Goal: Information Seeking & Learning: Learn about a topic

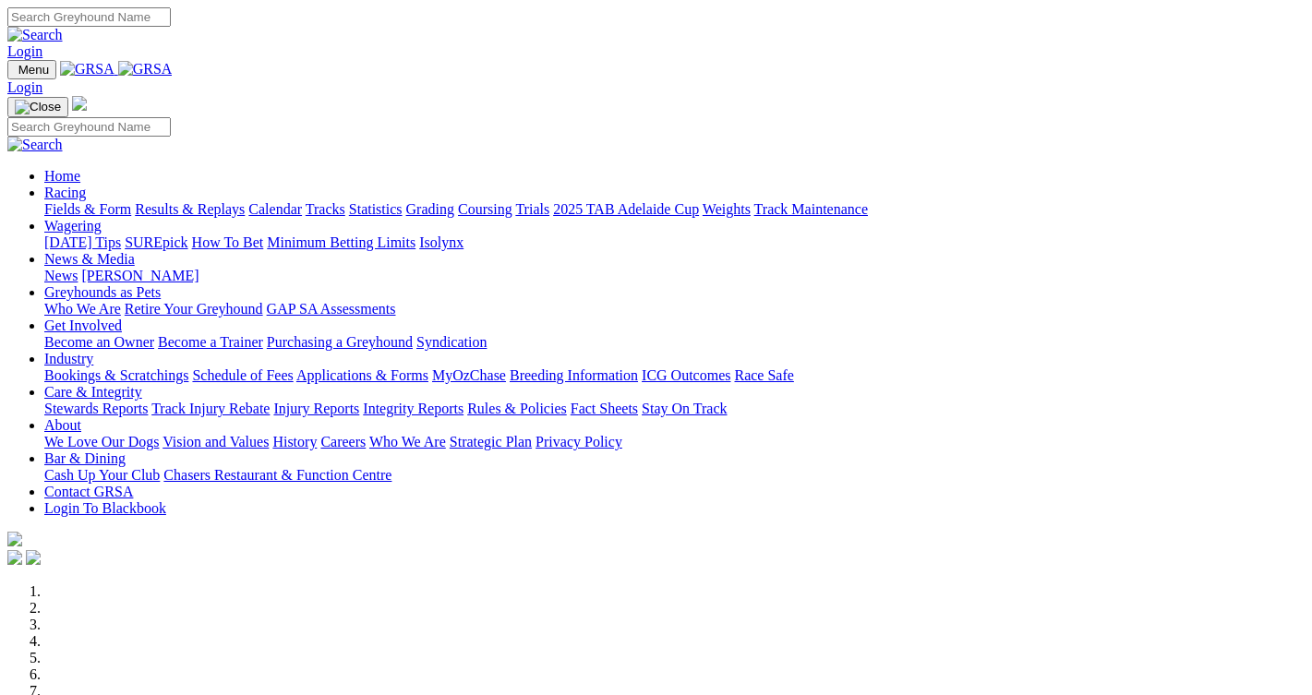
click at [173, 72] on img at bounding box center [145, 69] width 54 height 17
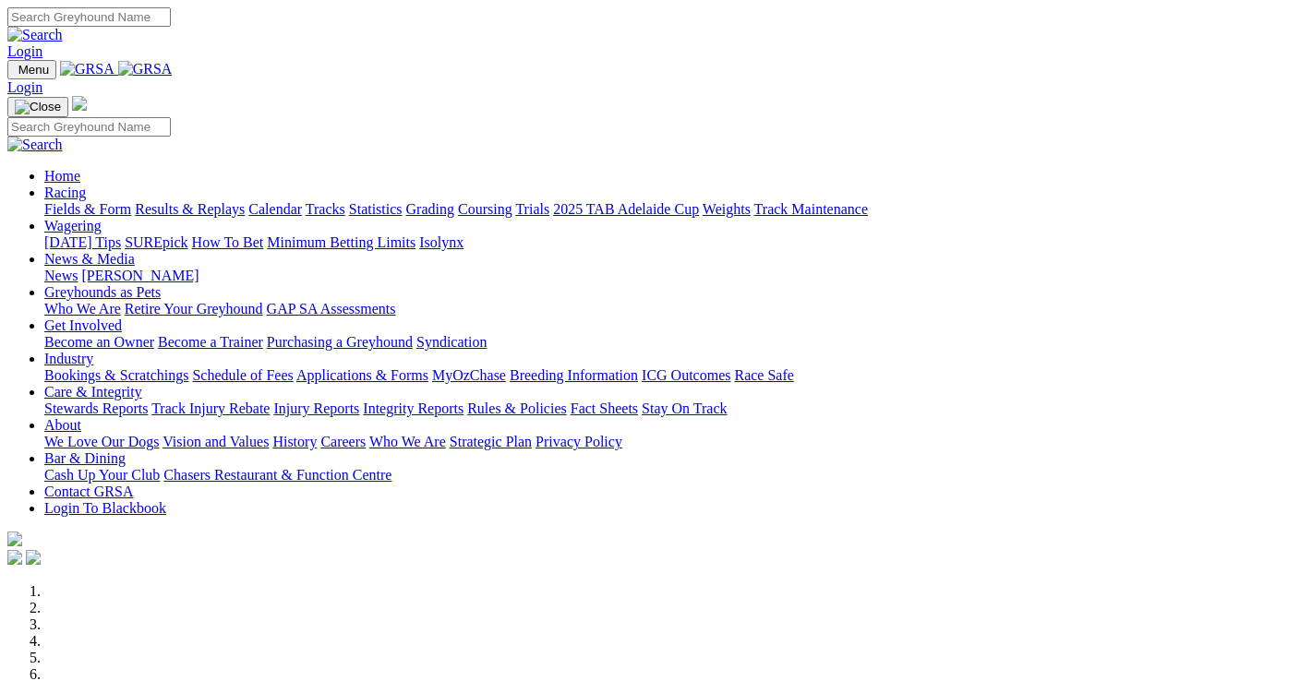
click at [86, 185] on link "Racing" at bounding box center [65, 193] width 42 height 16
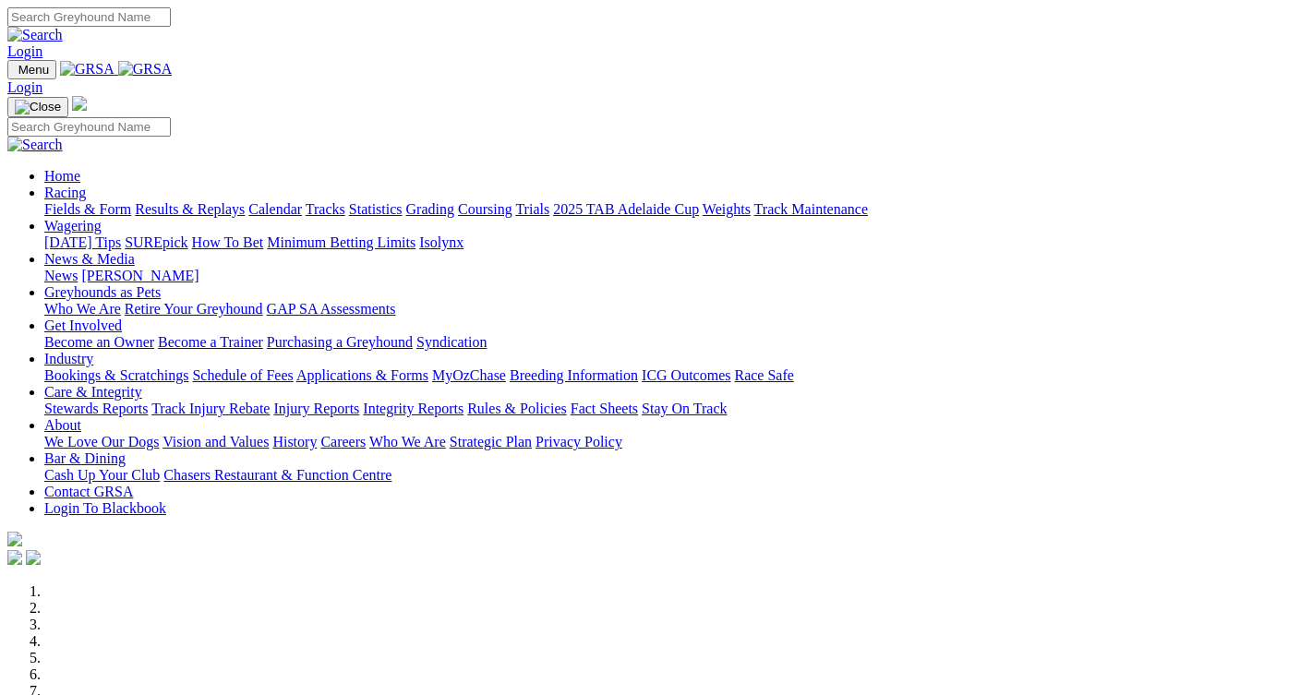
click at [86, 185] on link "Racing" at bounding box center [65, 193] width 42 height 16
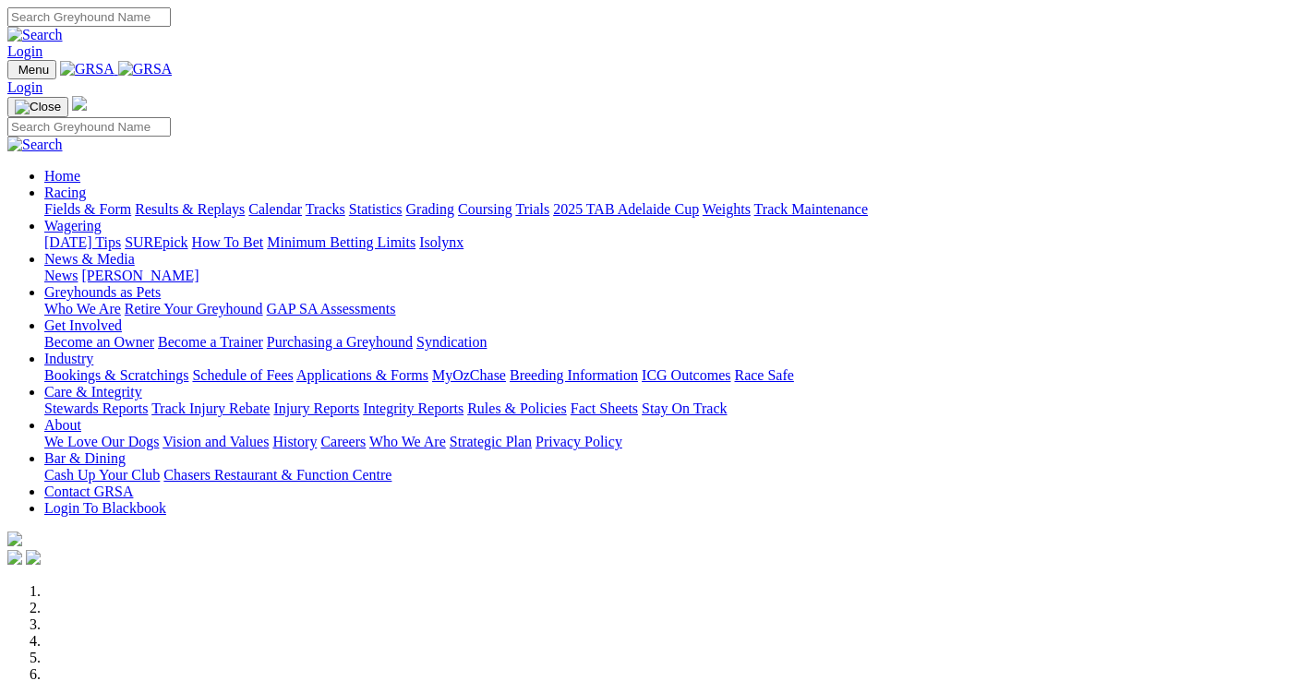
click at [196, 201] on link "Results & Replays" at bounding box center [190, 209] width 110 height 16
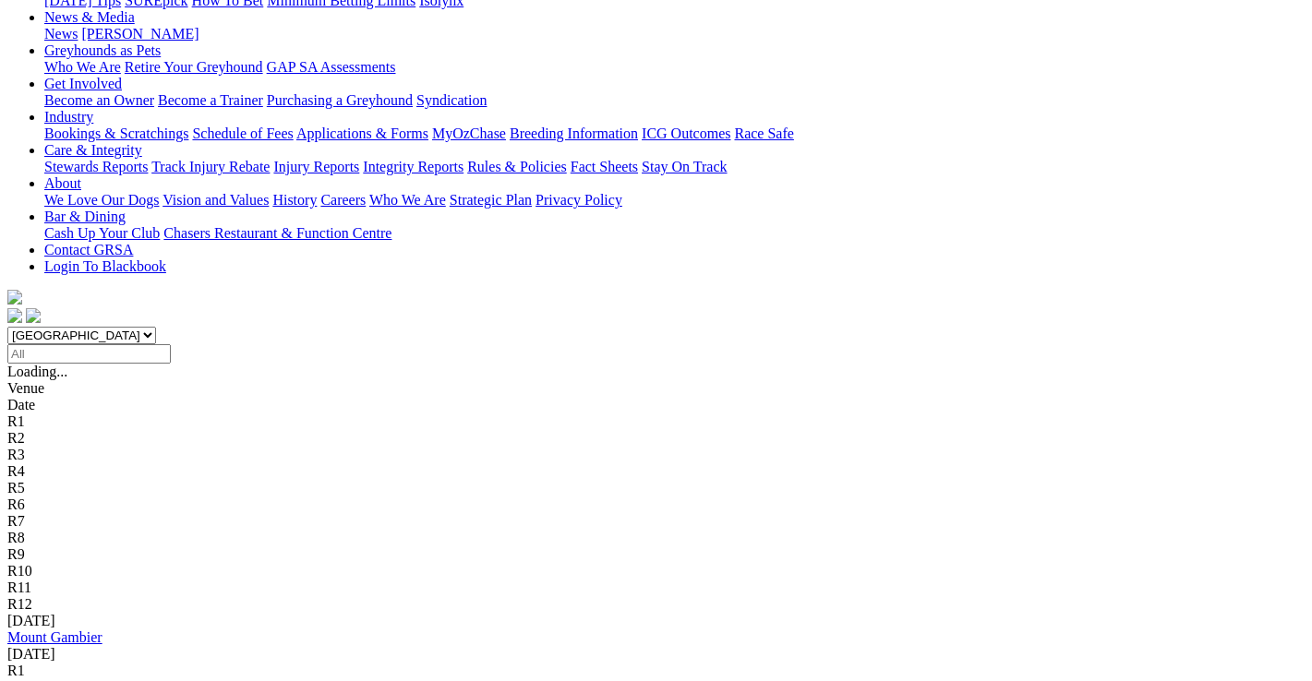
scroll to position [277, 0]
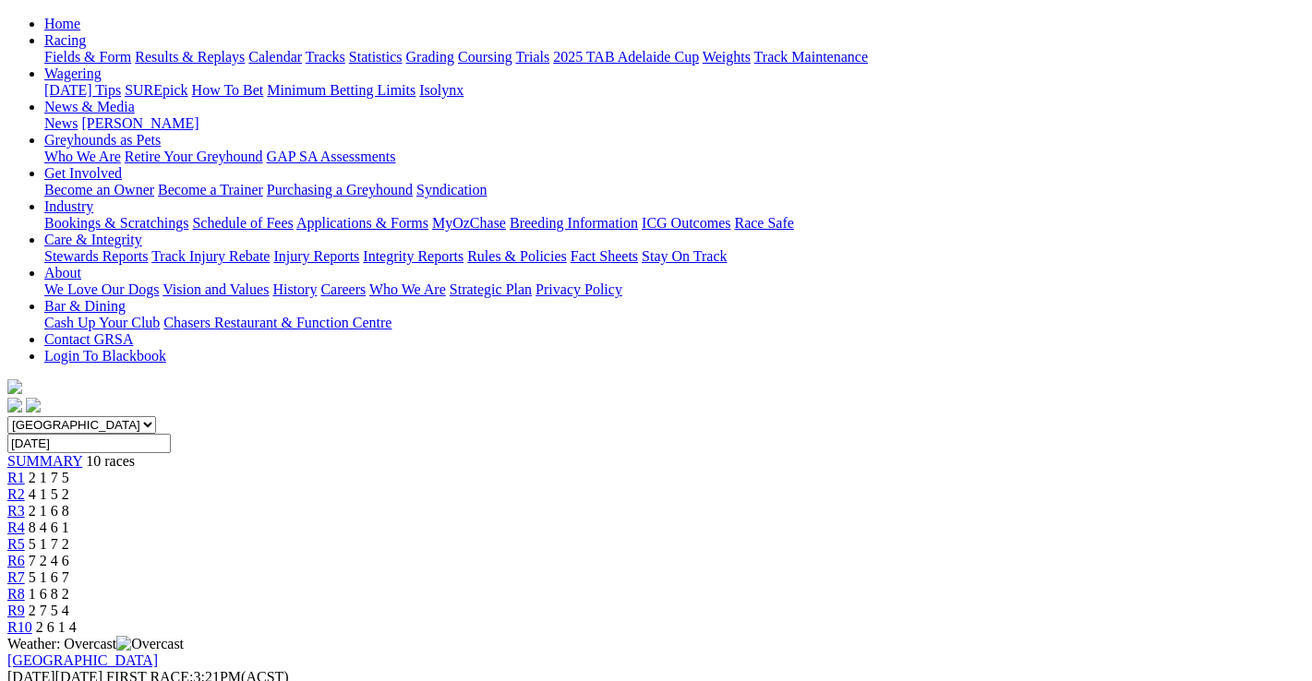
scroll to position [185, 0]
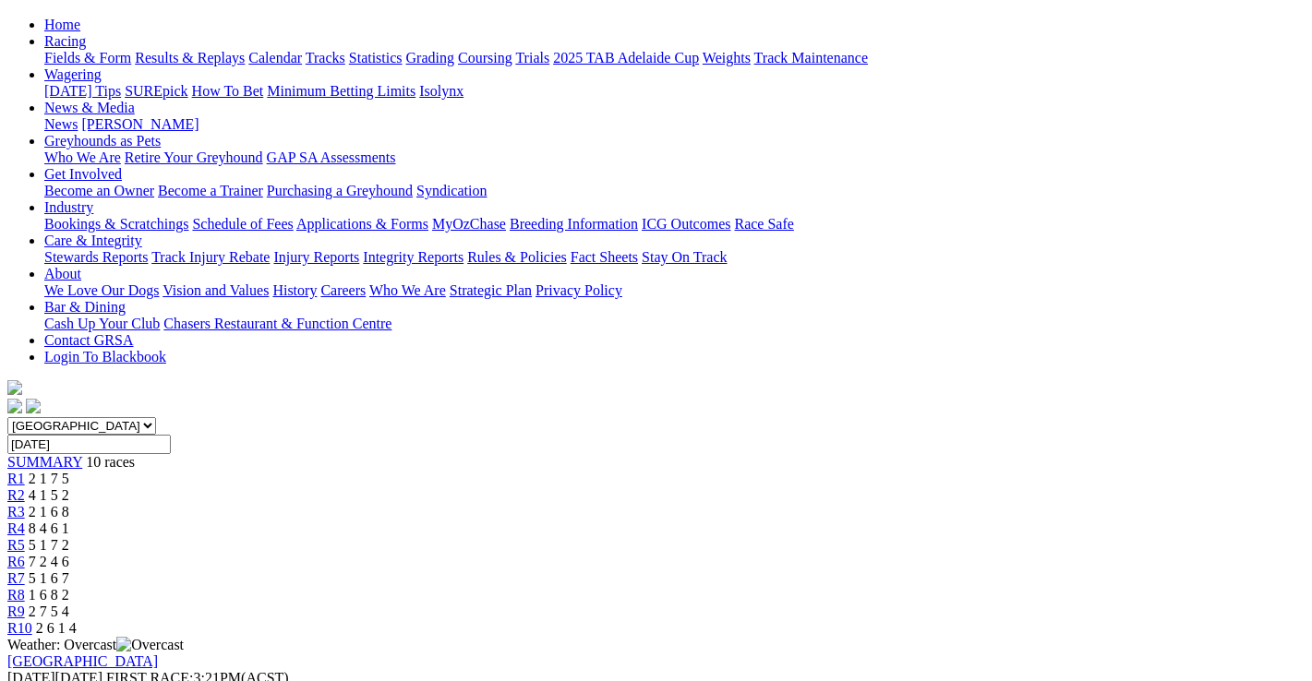
click at [69, 604] on span "2 7 5 4" at bounding box center [49, 612] width 41 height 16
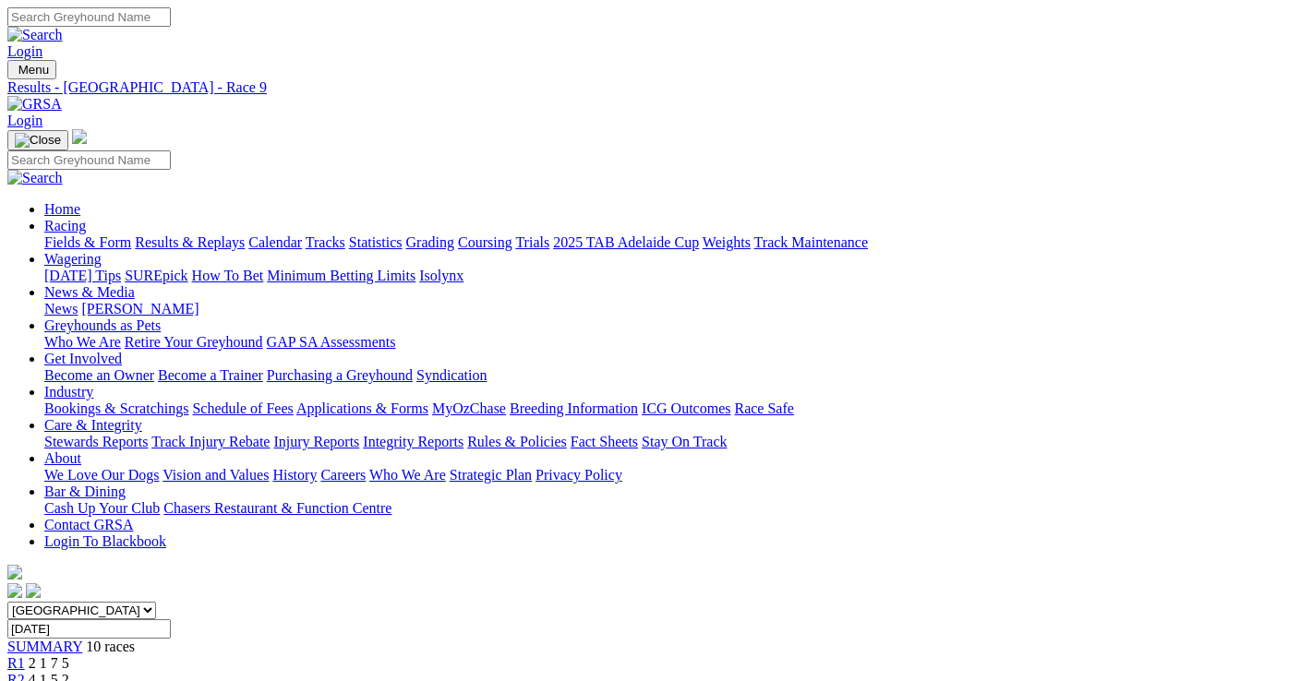
click at [50, 234] on link "Fields & Form" at bounding box center [87, 242] width 87 height 16
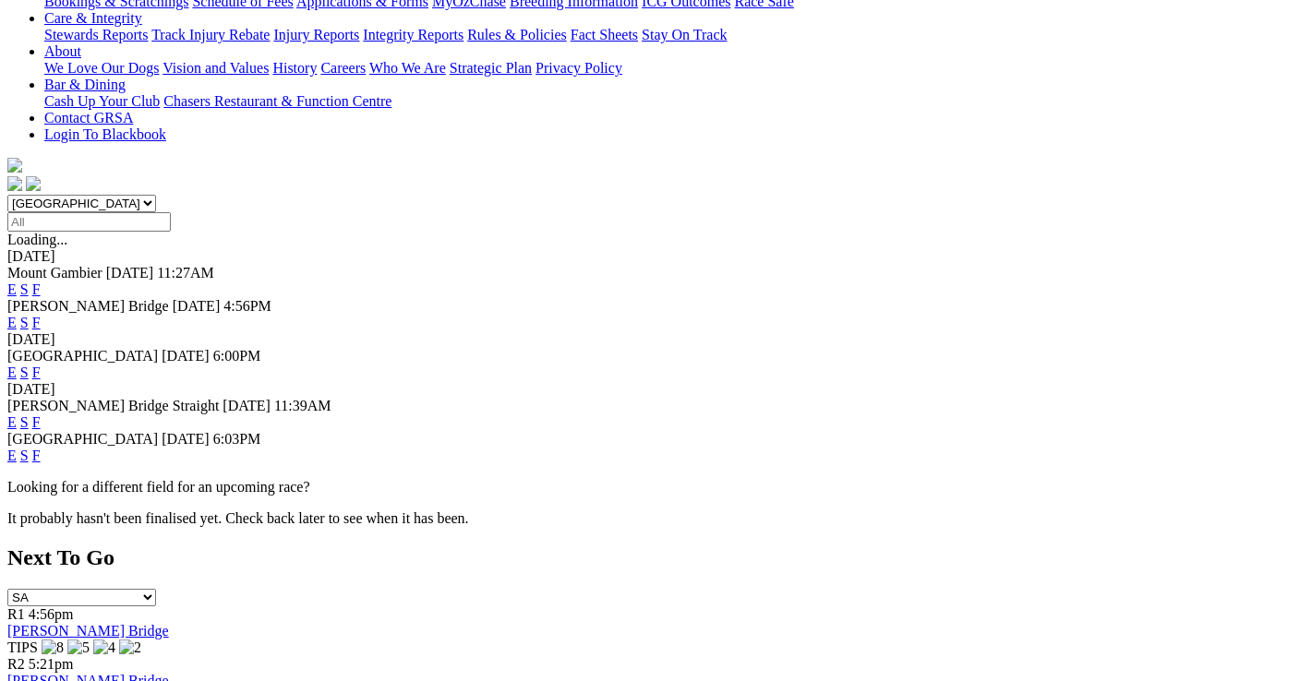
scroll to position [462, 0]
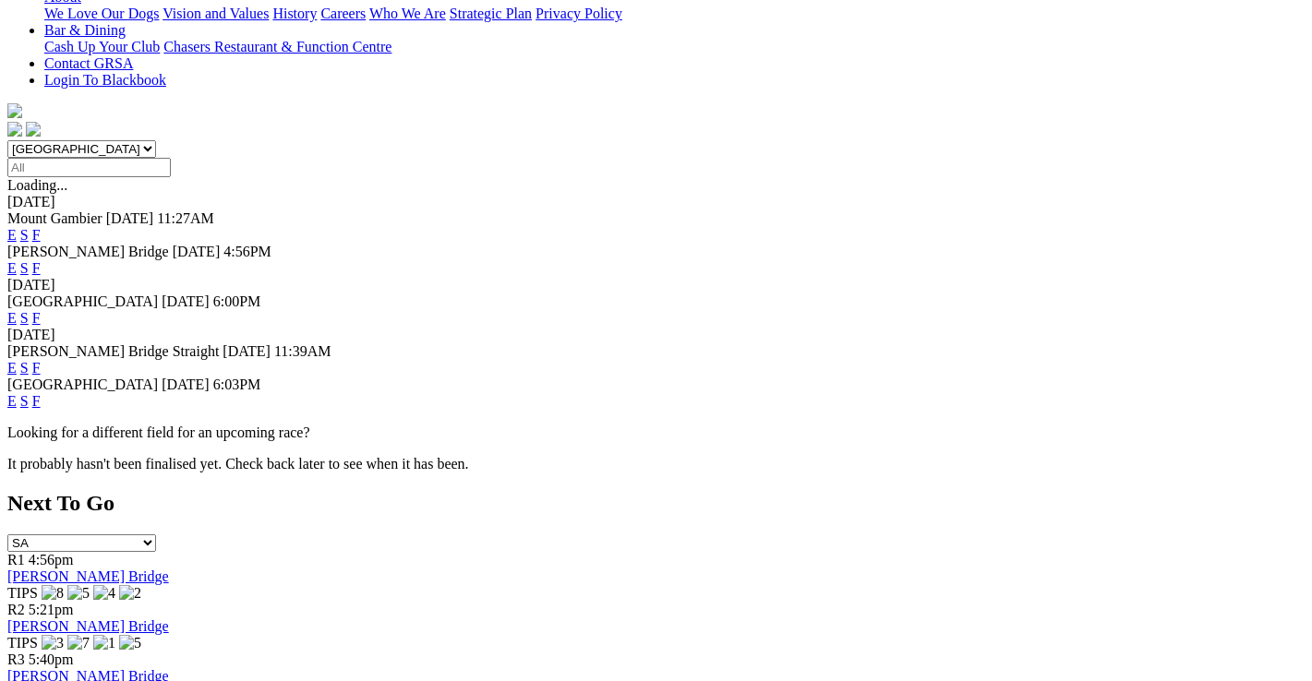
click at [41, 393] on link "F" at bounding box center [36, 401] width 8 height 16
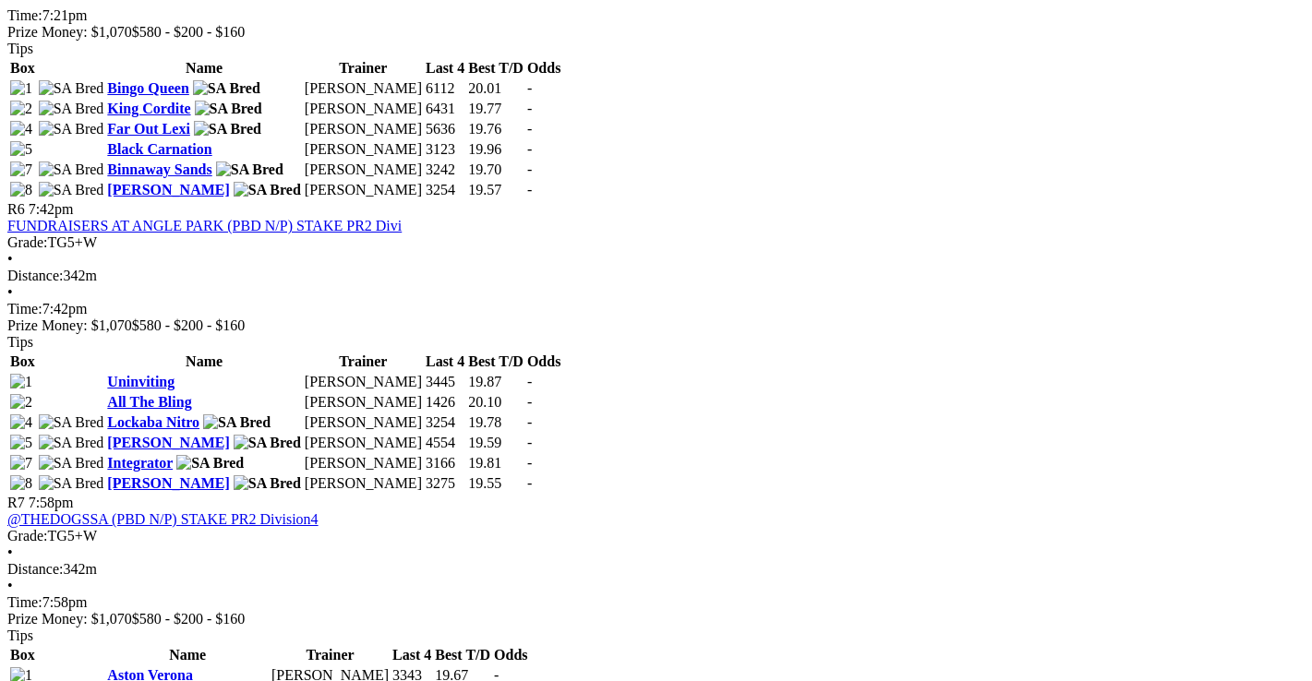
scroll to position [2308, 0]
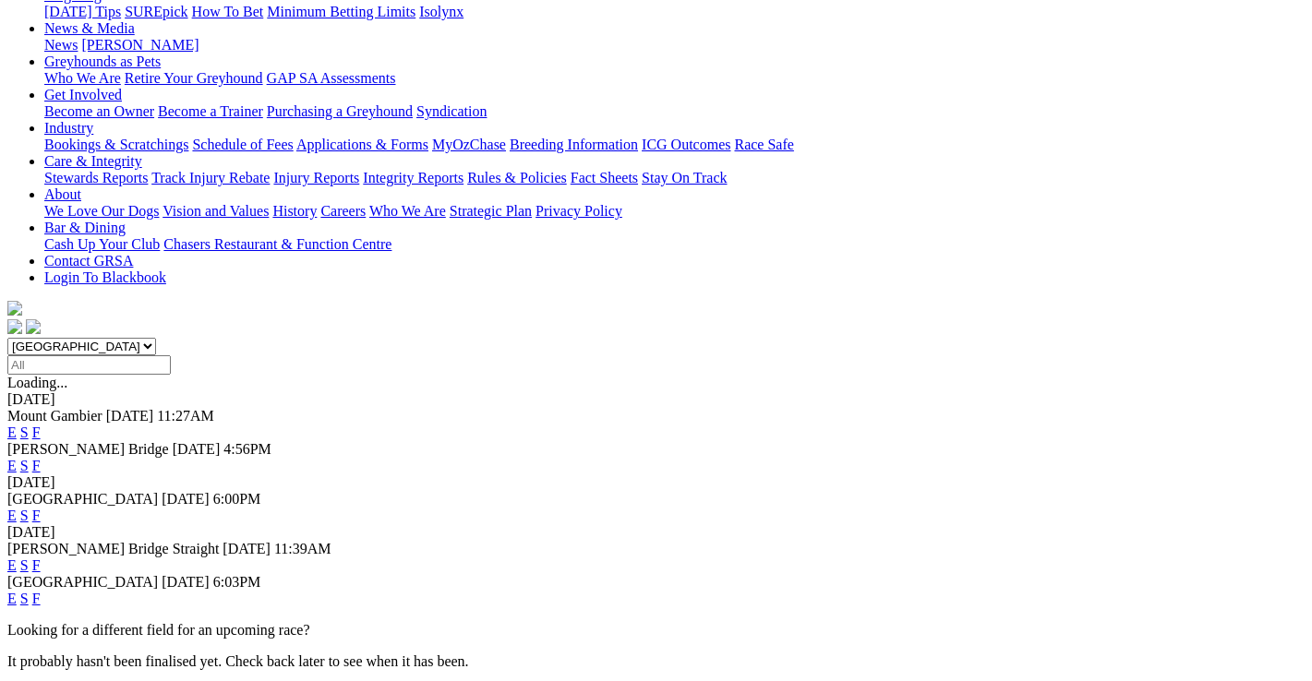
scroll to position [369, 0]
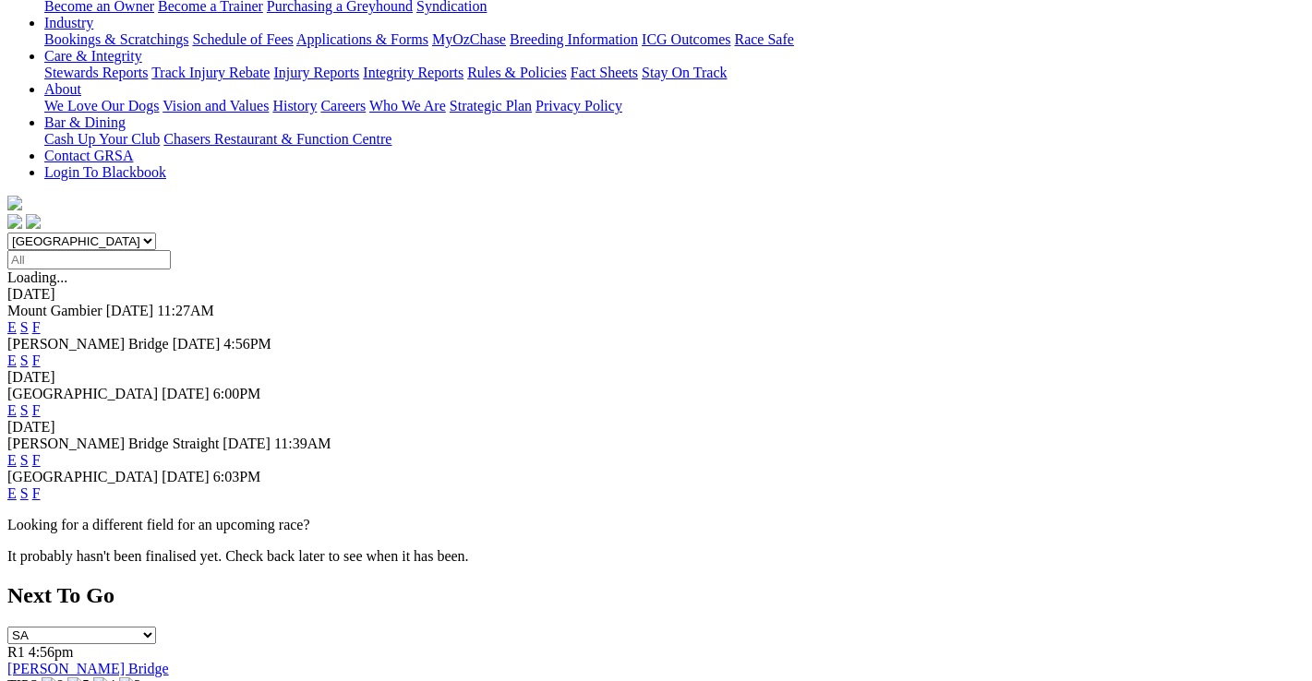
click at [41, 452] on link "F" at bounding box center [36, 460] width 8 height 16
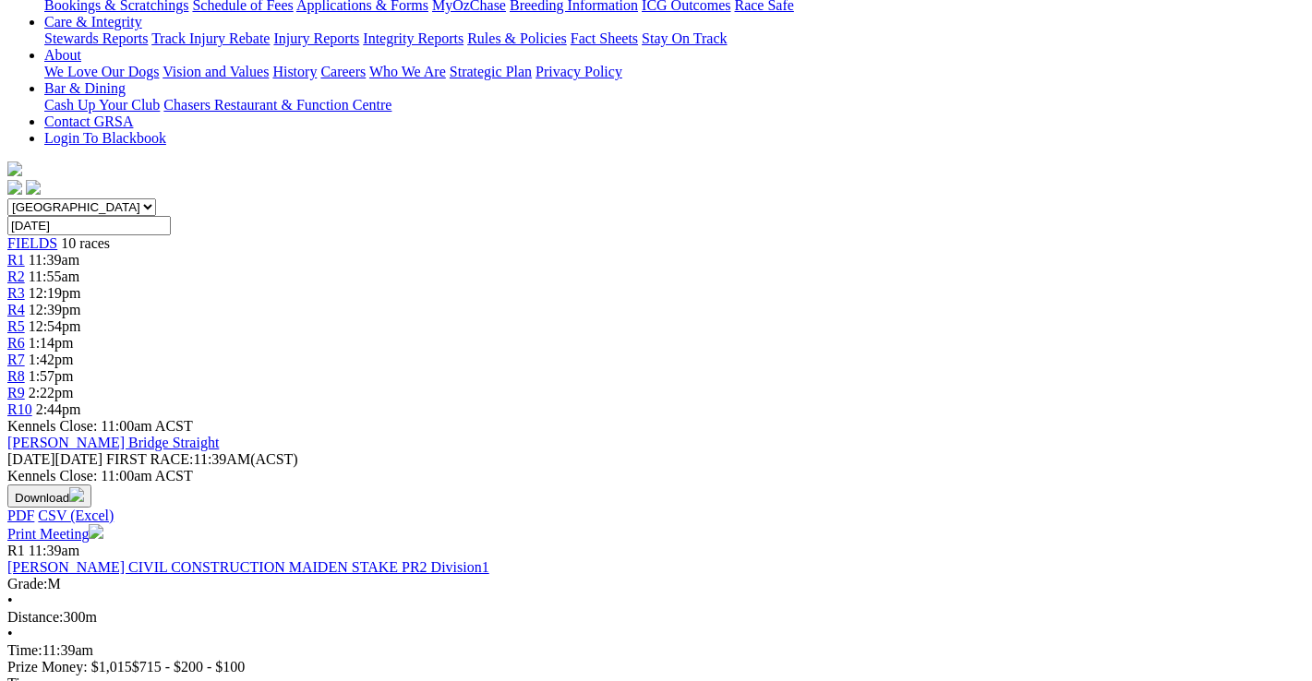
scroll to position [369, 0]
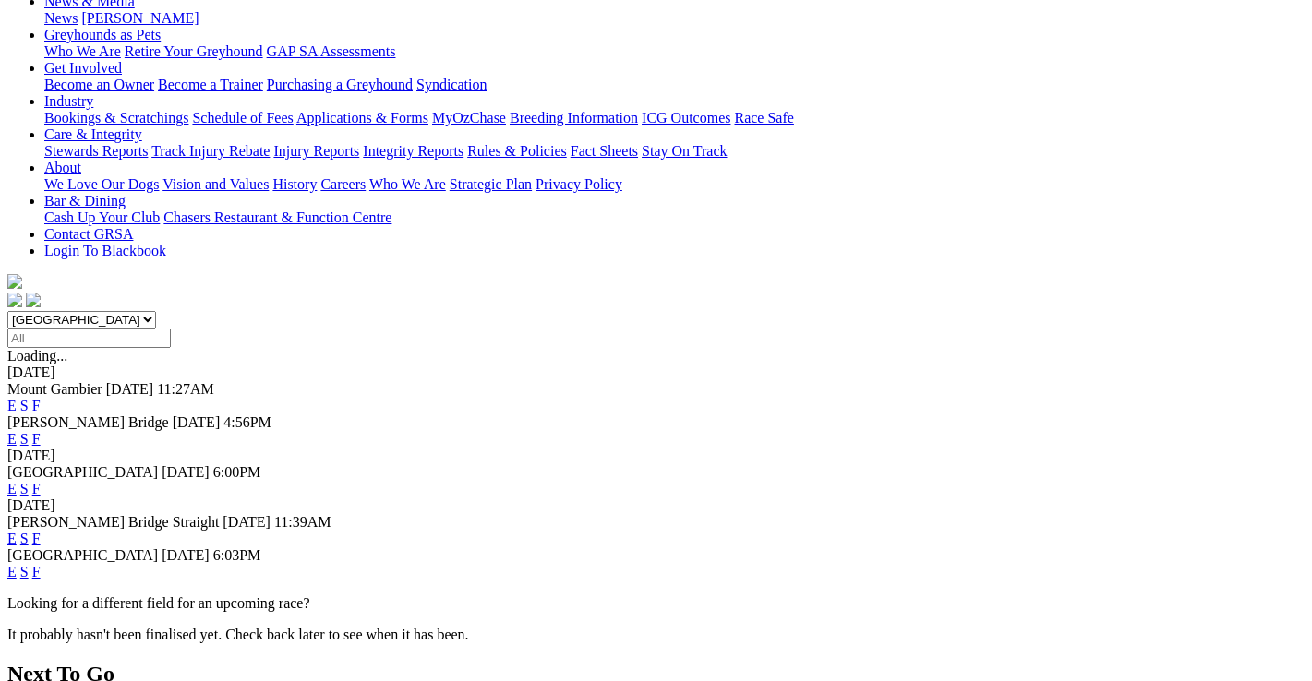
scroll to position [369, 0]
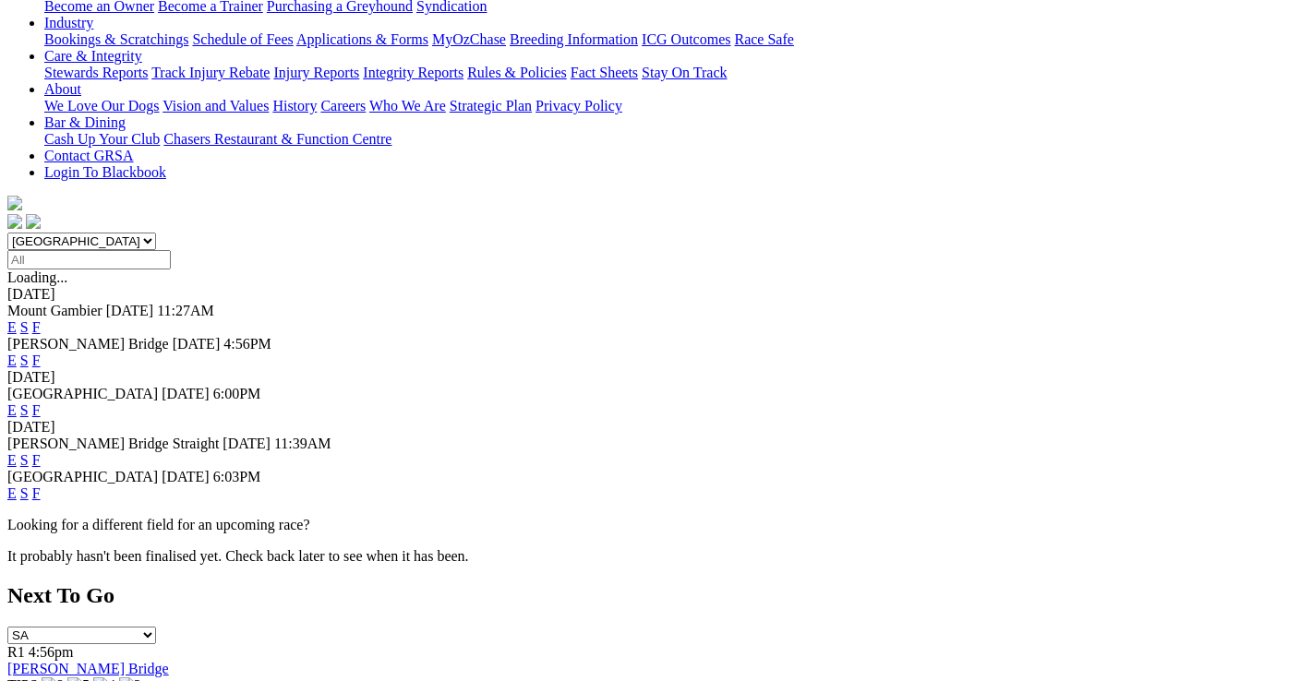
click at [41, 402] on link "F" at bounding box center [36, 410] width 8 height 16
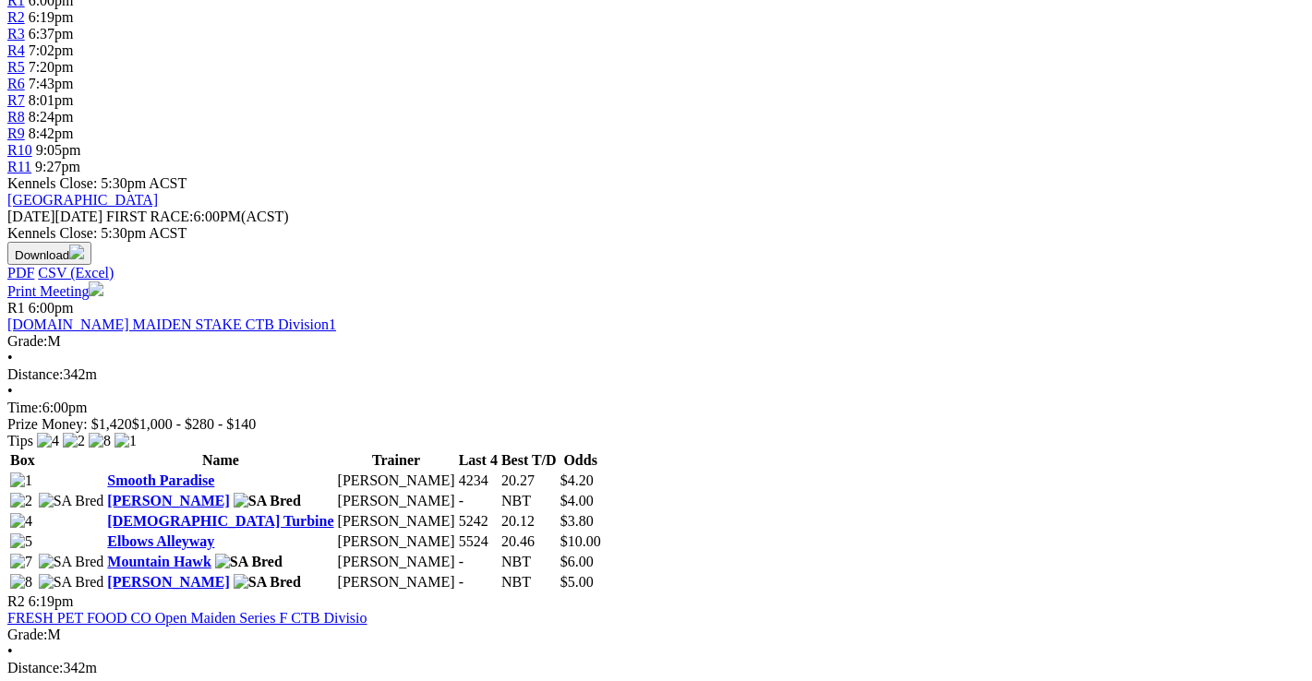
scroll to position [738, 0]
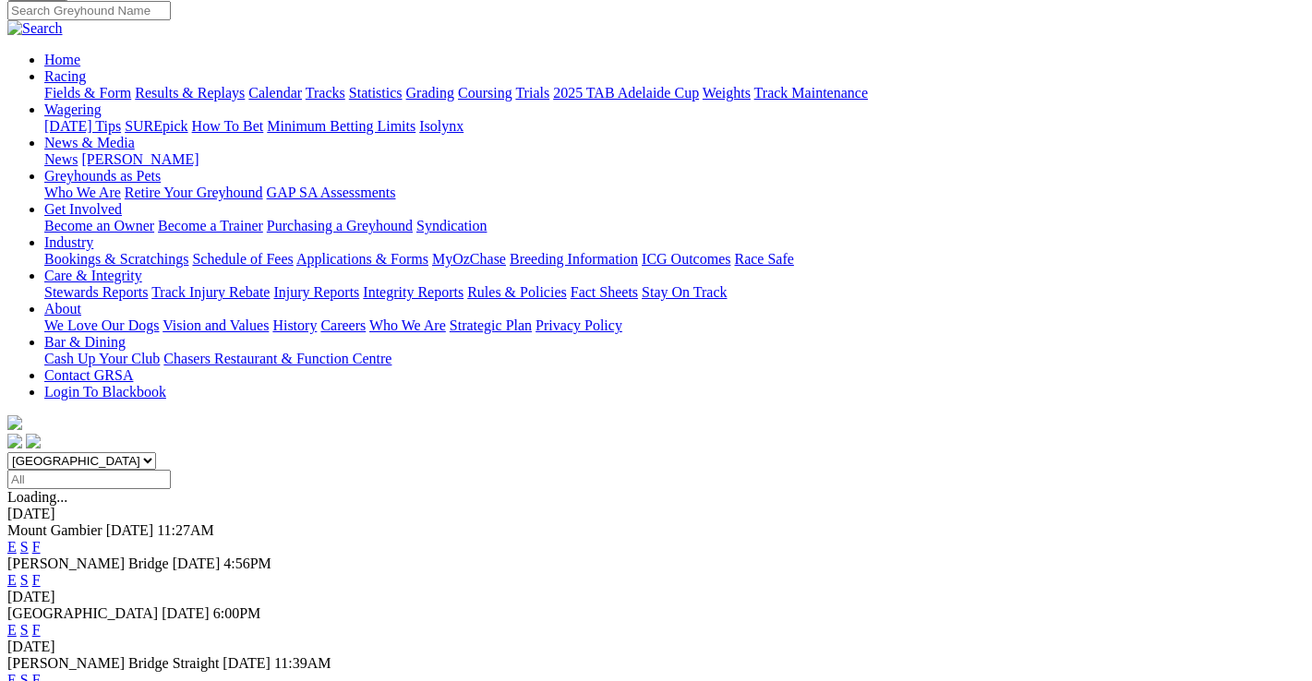
scroll to position [185, 0]
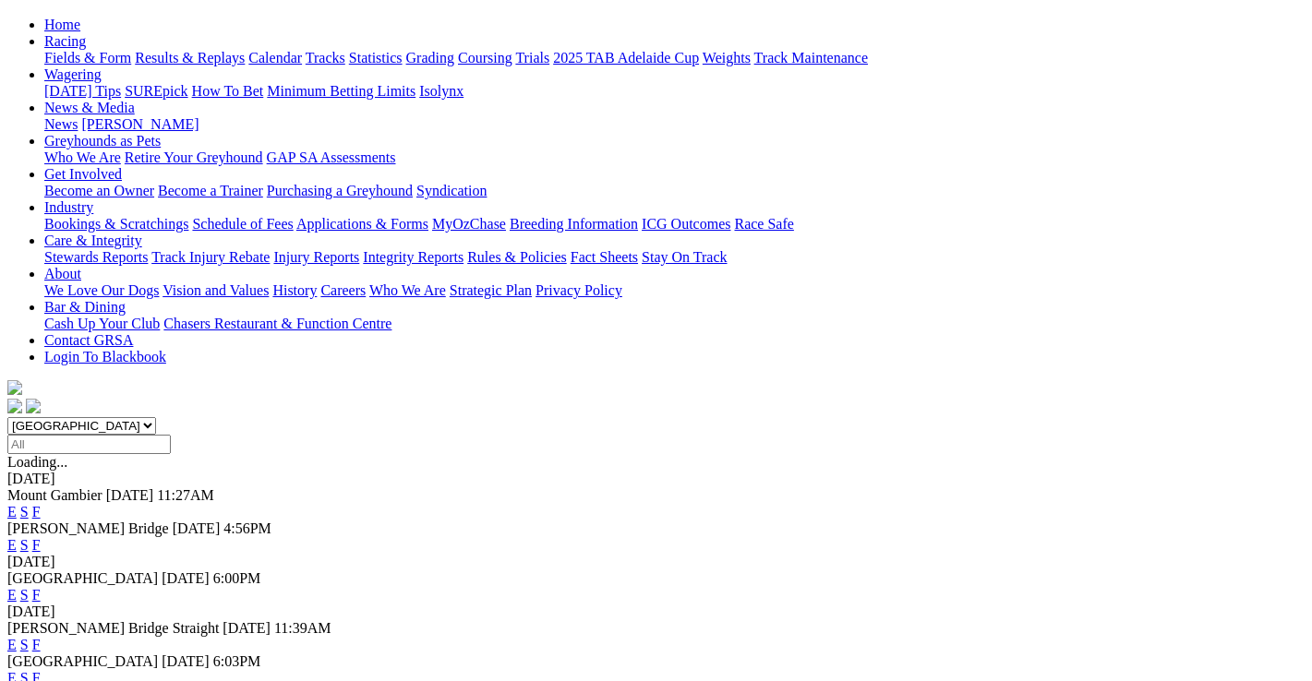
click at [41, 537] on link "F" at bounding box center [36, 545] width 8 height 16
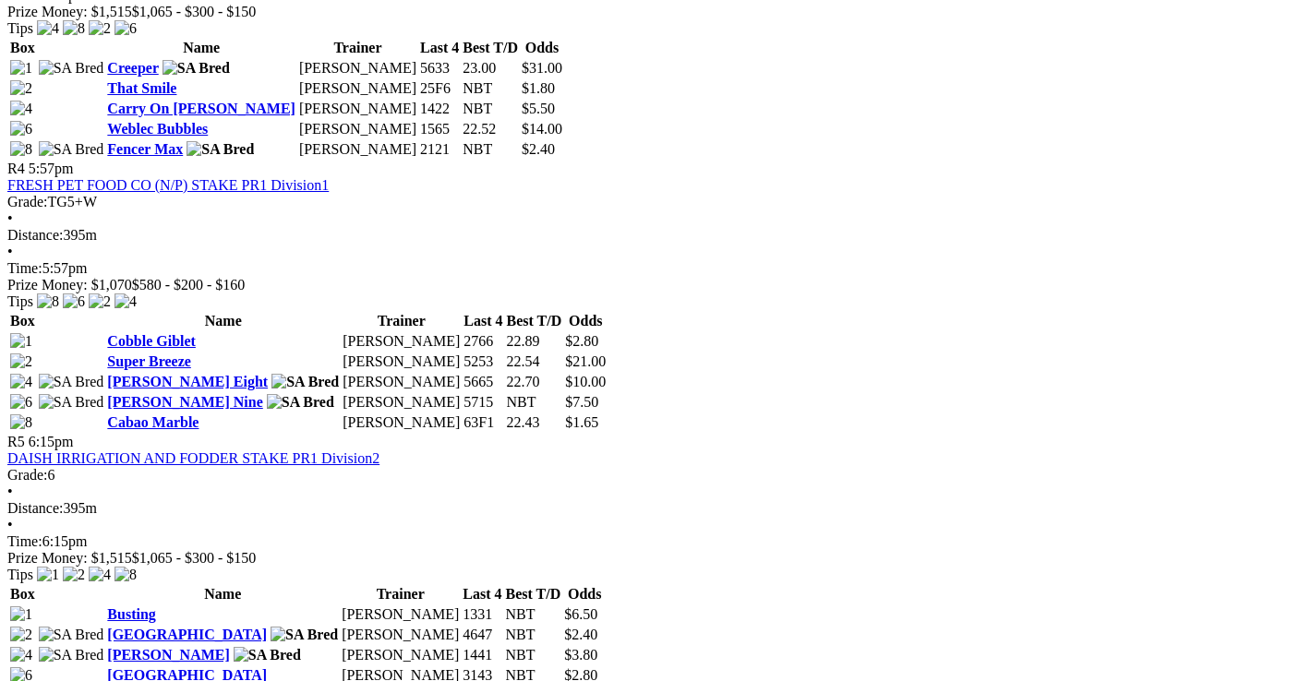
scroll to position [1569, 0]
